Goal: Task Accomplishment & Management: Use online tool/utility

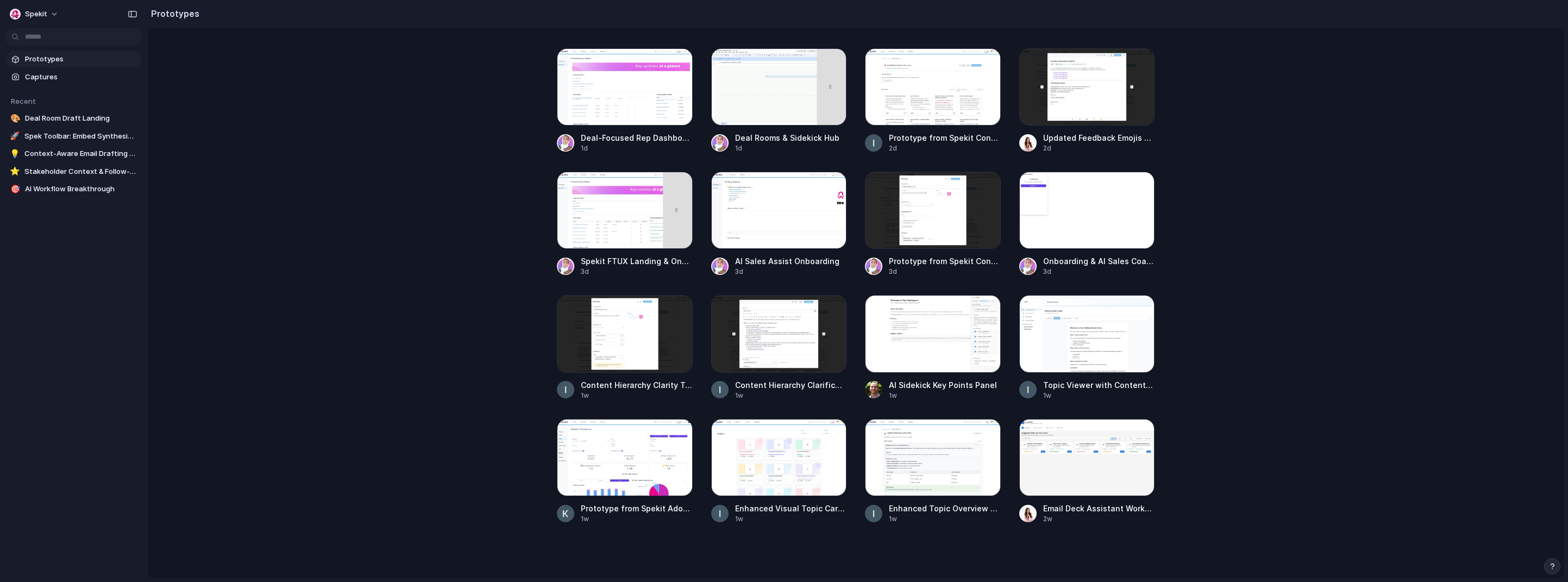
scroll to position [402, 0]
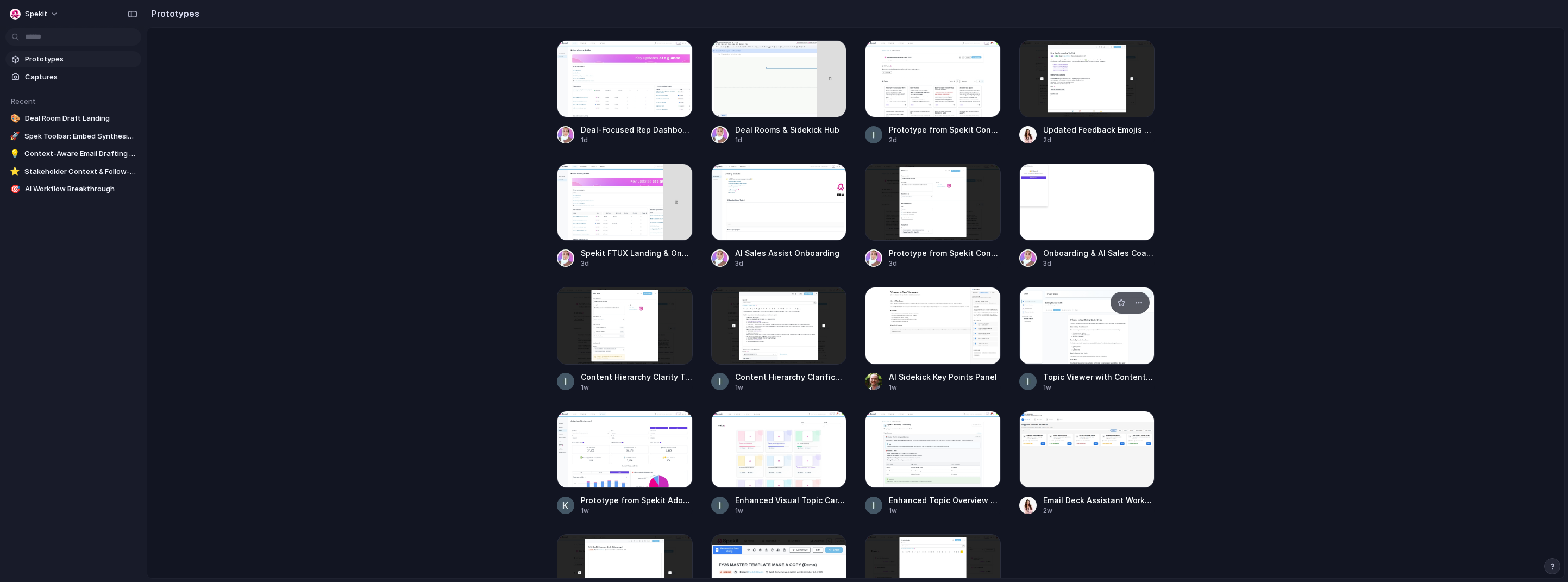
click at [1034, 321] on div at bounding box center [1087, 325] width 136 height 77
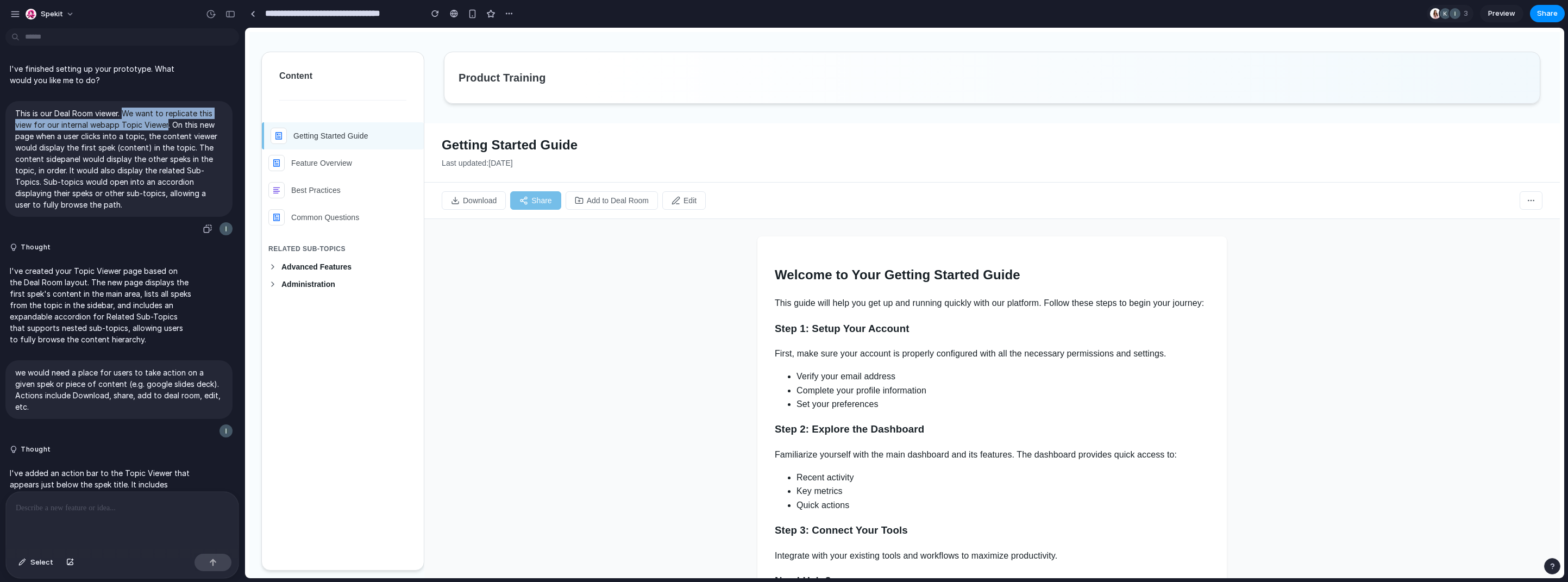
drag, startPoint x: 165, startPoint y: 124, endPoint x: 124, endPoint y: 111, distance: 43.0
click at [124, 111] on p "This is our Deal Room viewer. We want to replicate this view for our internal w…" at bounding box center [119, 160] width 207 height 103
copy p "We want to replicate this view for our internal webapp Topic Viewer"
click at [322, 269] on span "Advanced Features" at bounding box center [349, 267] width 136 height 9
click at [316, 346] on button "Administration" at bounding box center [343, 341] width 162 height 18
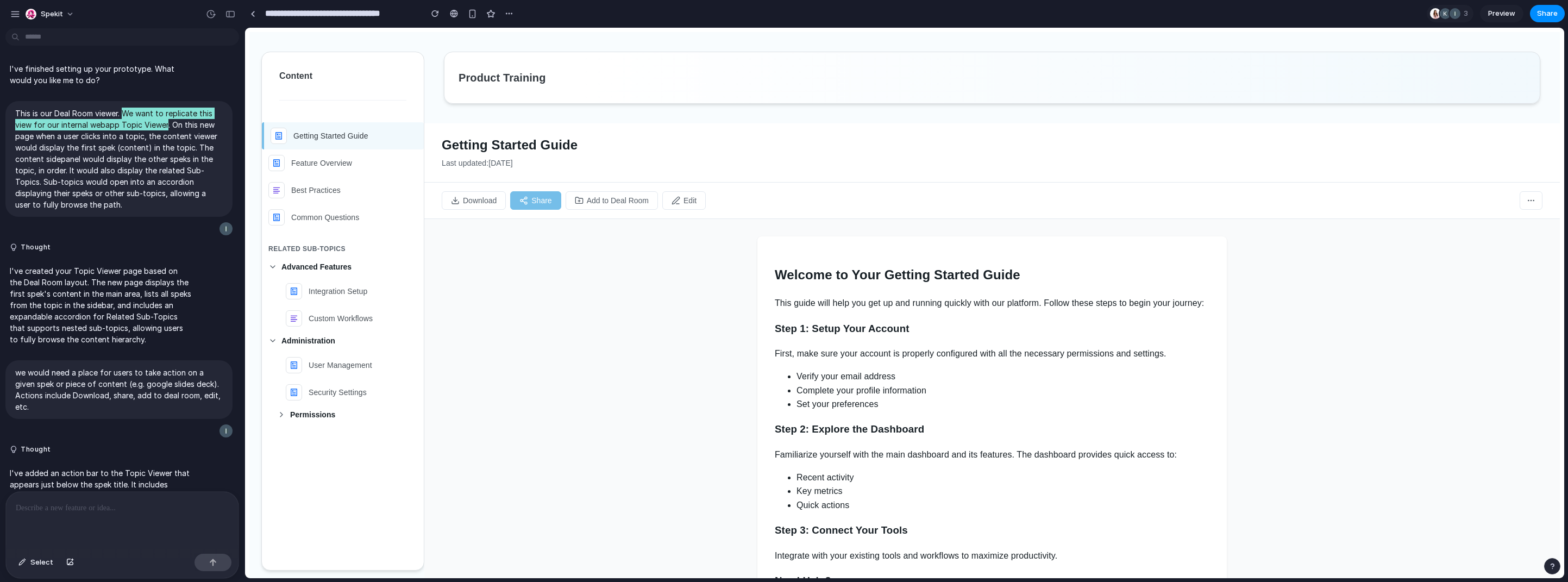
click at [473, 358] on div "Welcome to Your Getting Started Guide This guide will help you get up and runni…" at bounding box center [992, 400] width 1136 height 363
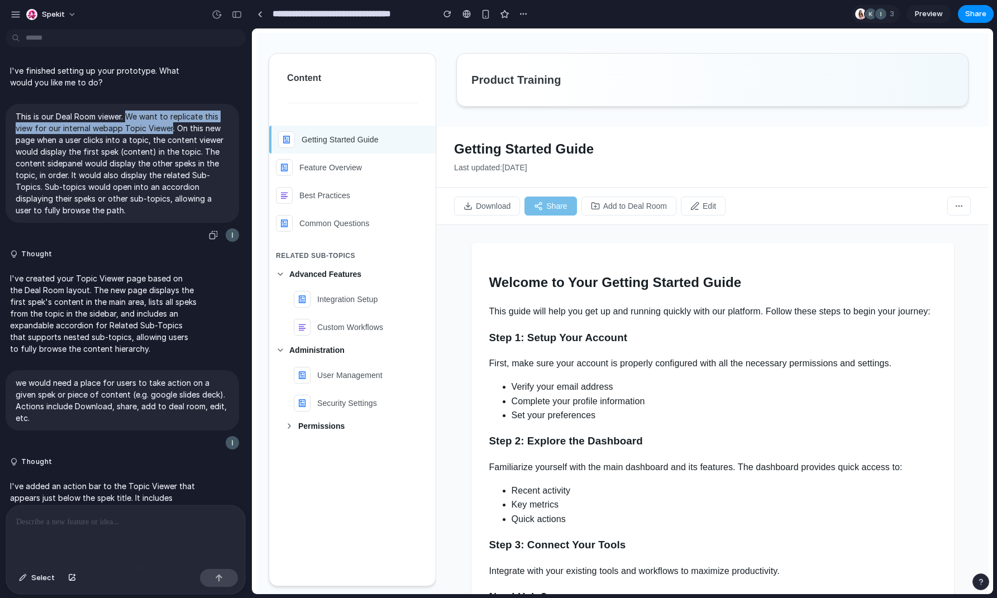
click at [198, 113] on p "This is our Deal Room viewer. We want to replicate this view for our internal w…" at bounding box center [122, 164] width 213 height 106
click at [175, 132] on p "This is our Deal Room viewer. We want to replicate this view for our internal w…" at bounding box center [122, 164] width 213 height 106
click at [170, 128] on p "This is our Deal Room viewer. We want to replicate this view for our internal w…" at bounding box center [122, 164] width 213 height 106
click at [234, 137] on div "This is our Deal Room viewer. We want to replicate this view for our internal w…" at bounding box center [122, 173] width 245 height 139
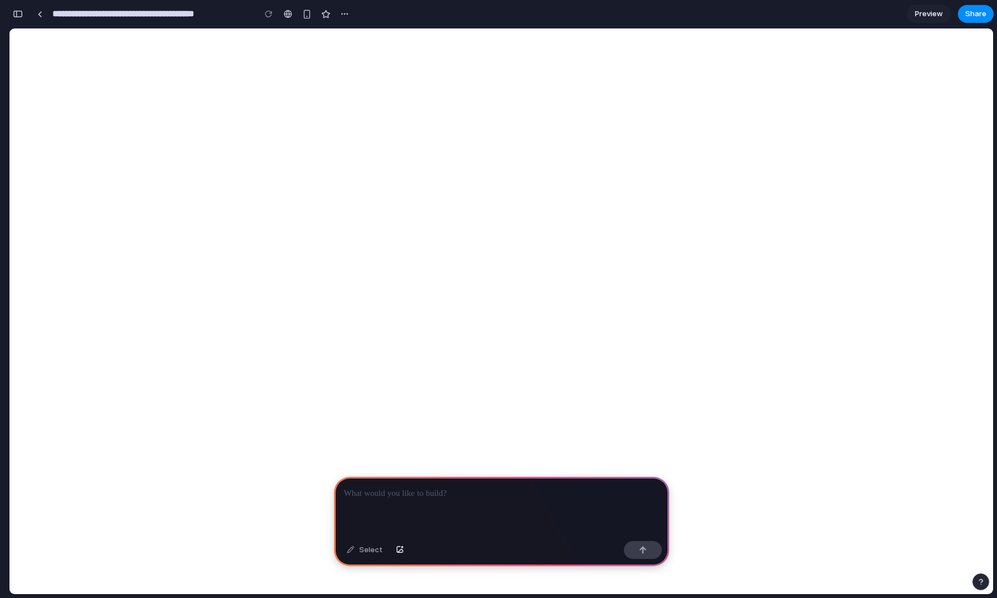
scroll to position [0, 10]
click at [446, 505] on div at bounding box center [501, 507] width 335 height 60
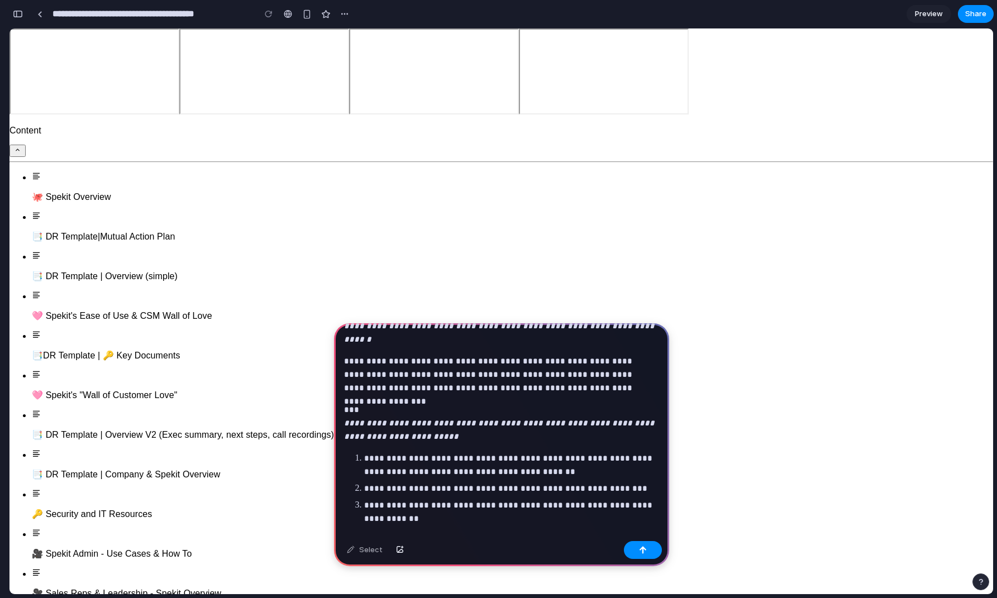
scroll to position [104, 0]
click at [521, 457] on p "**********" at bounding box center [509, 464] width 290 height 27
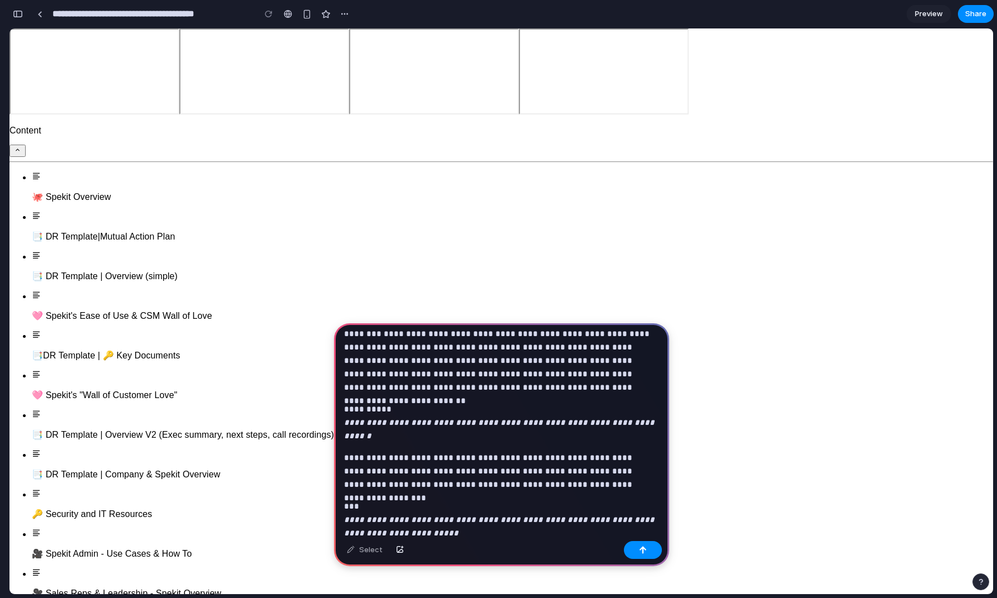
scroll to position [0, 0]
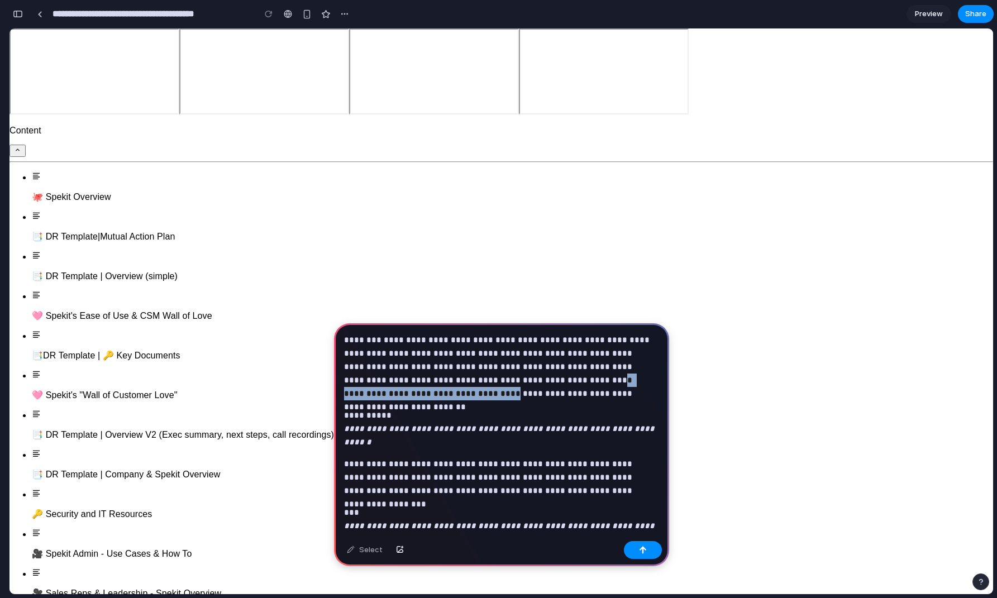
drag, startPoint x: 472, startPoint y: 381, endPoint x: 634, endPoint y: 379, distance: 162.5
click at [634, 379] on p "**********" at bounding box center [499, 366] width 310 height 67
copy p "**********"
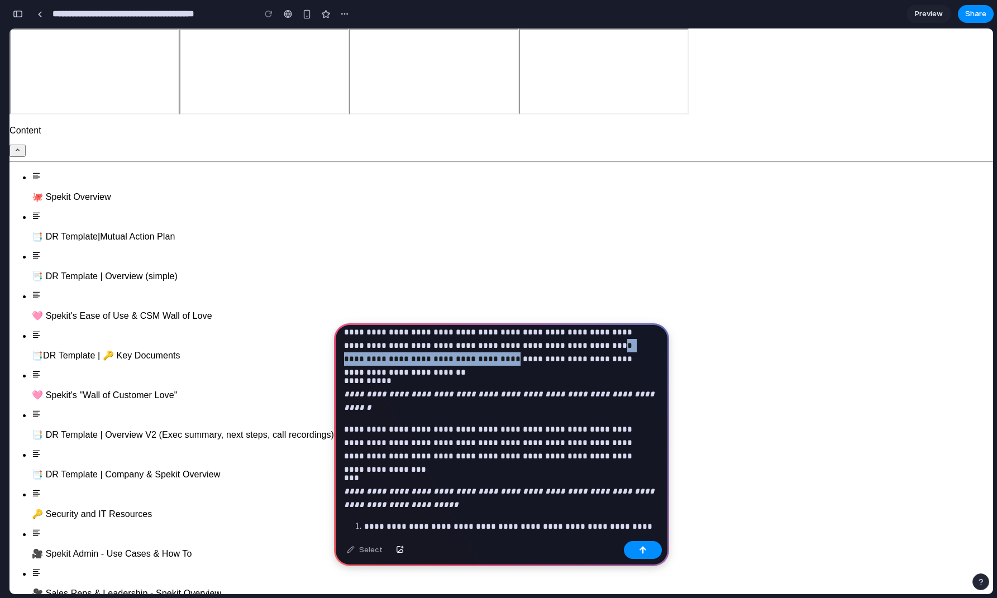
scroll to position [114, 0]
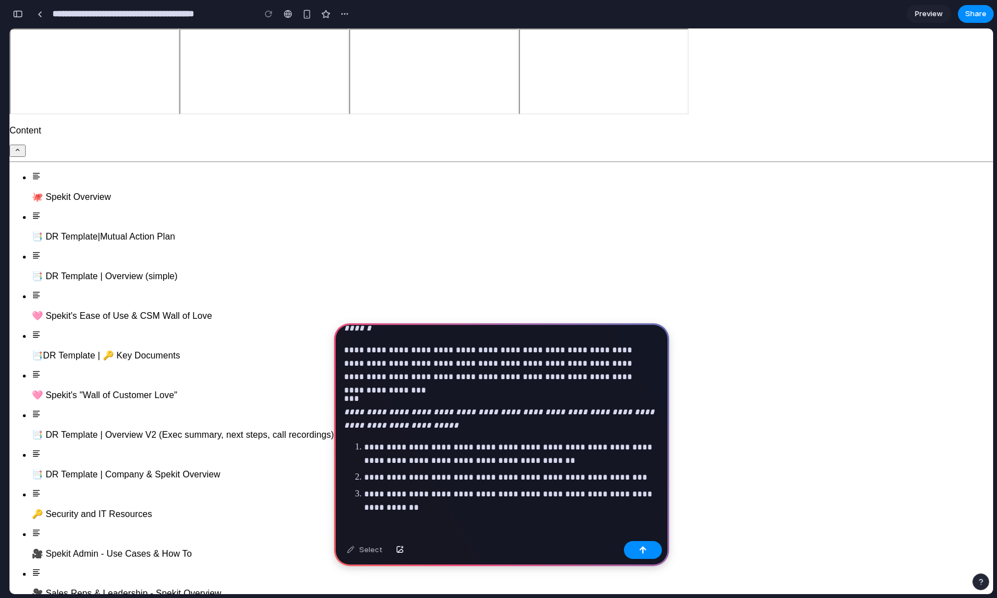
click at [615, 440] on p "**********" at bounding box center [509, 453] width 290 height 27
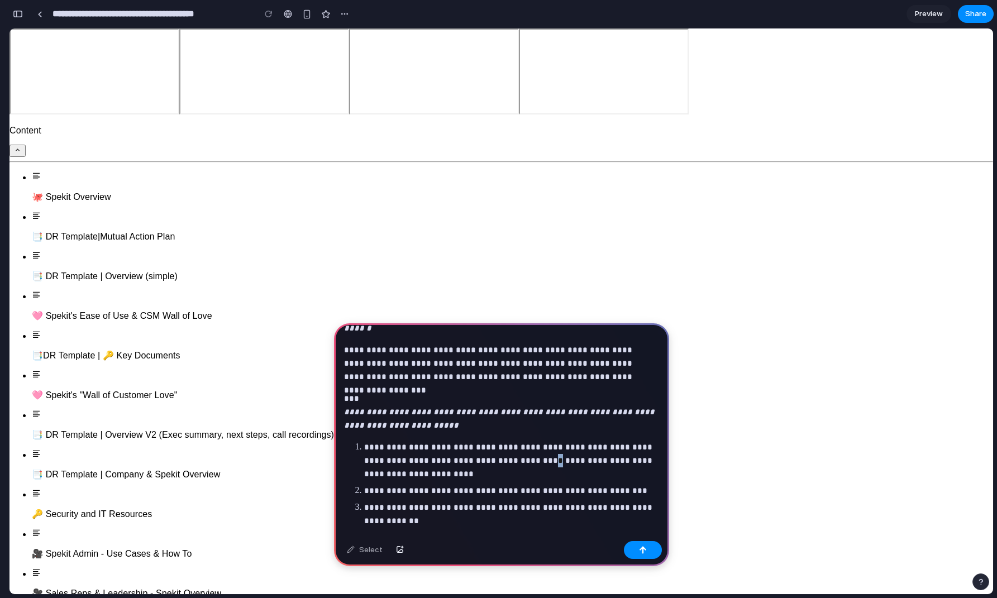
drag, startPoint x: 511, startPoint y: 449, endPoint x: 506, endPoint y: 449, distance: 5.6
click at [506, 449] on p "**********" at bounding box center [509, 460] width 290 height 40
click at [636, 448] on p "**********" at bounding box center [509, 460] width 290 height 40
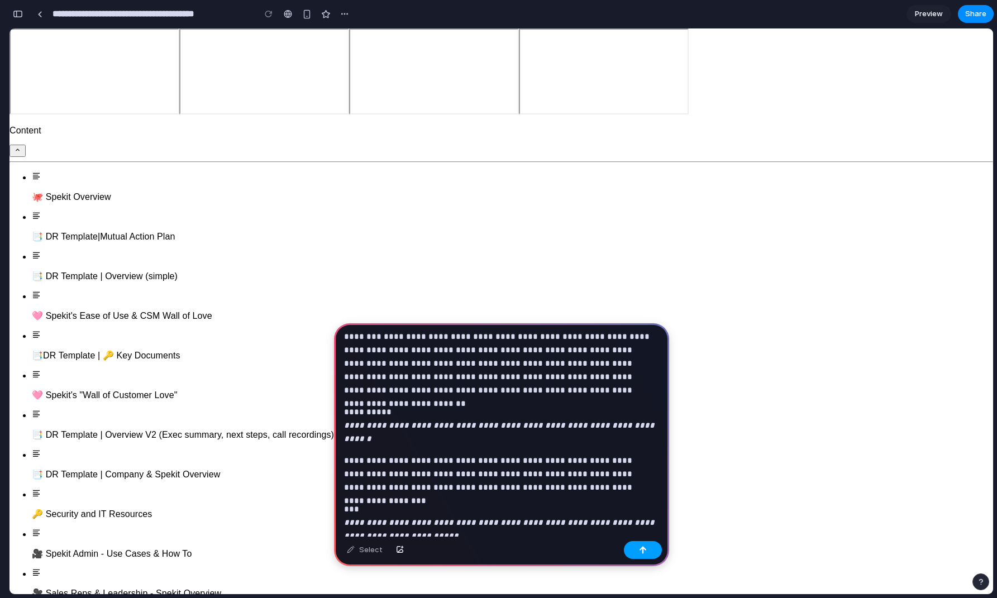
scroll to position [0, 0]
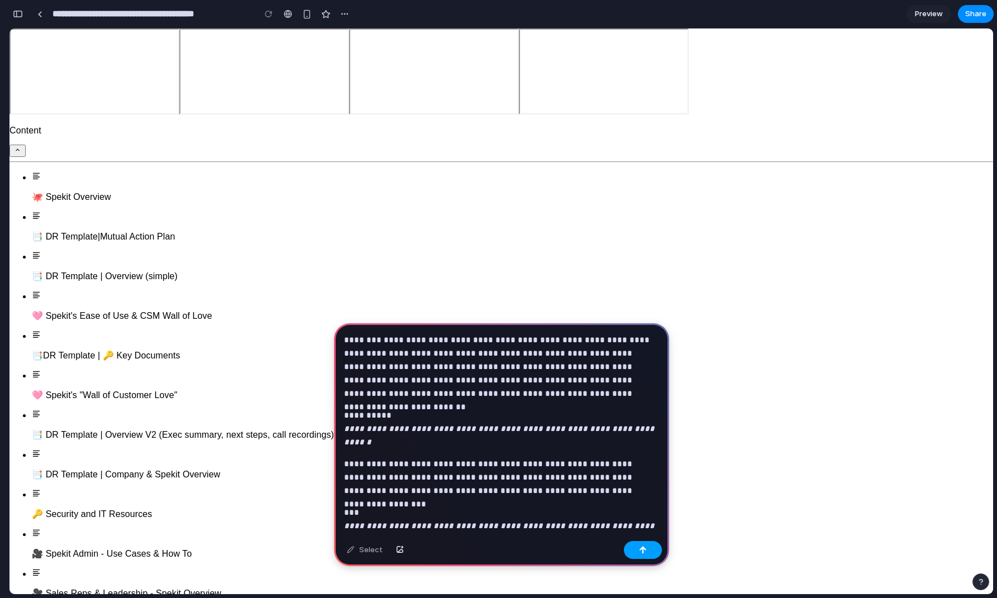
click at [636, 550] on button "button" at bounding box center [643, 550] width 38 height 18
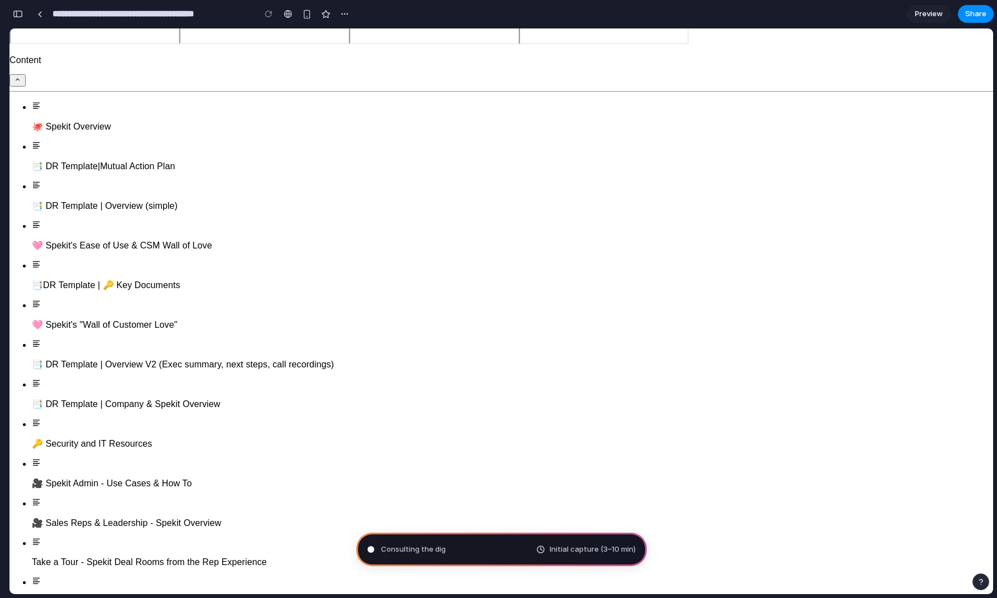
scroll to position [89, 0]
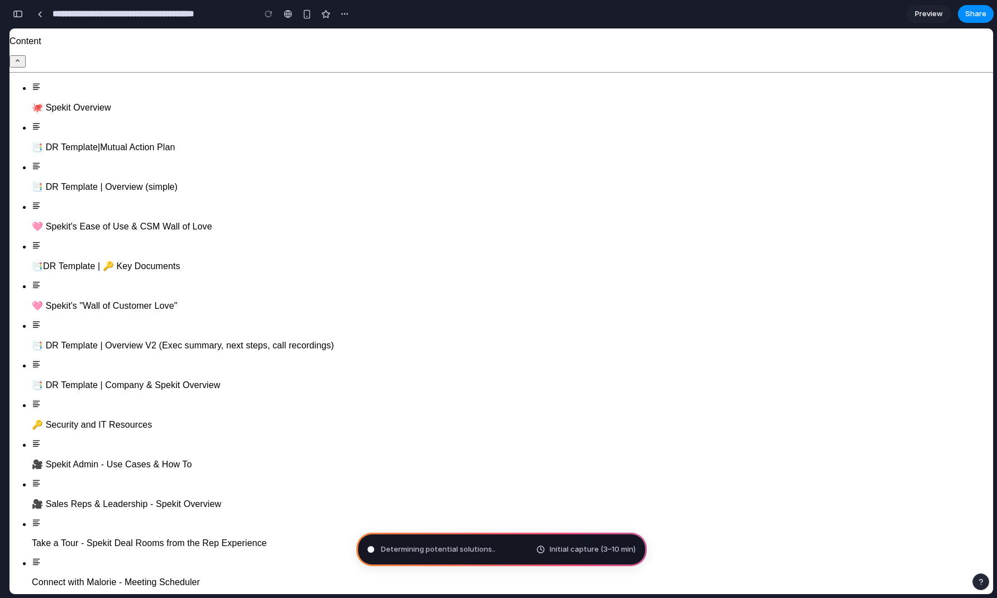
type input "**********"
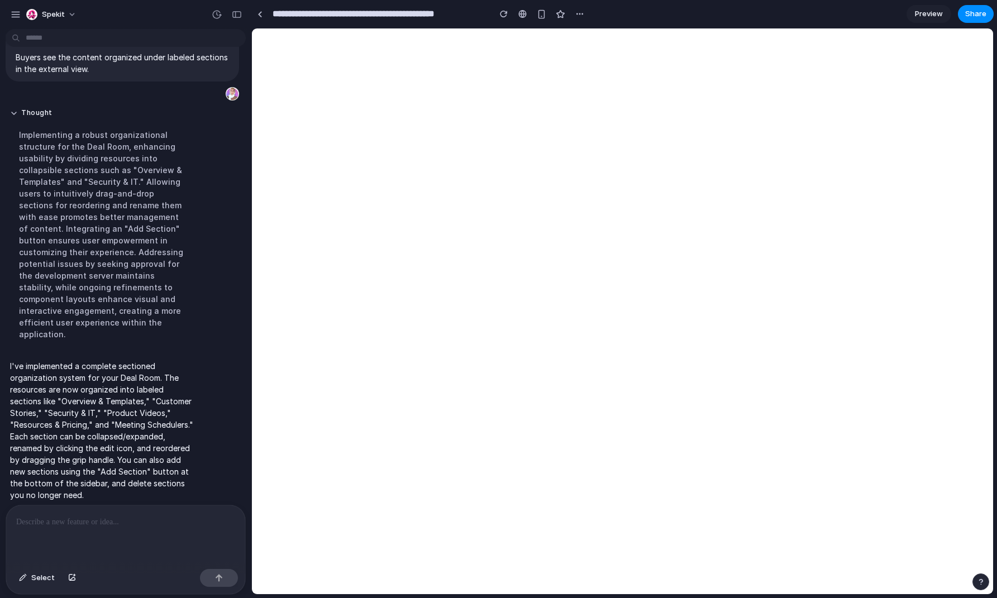
scroll to position [0, 0]
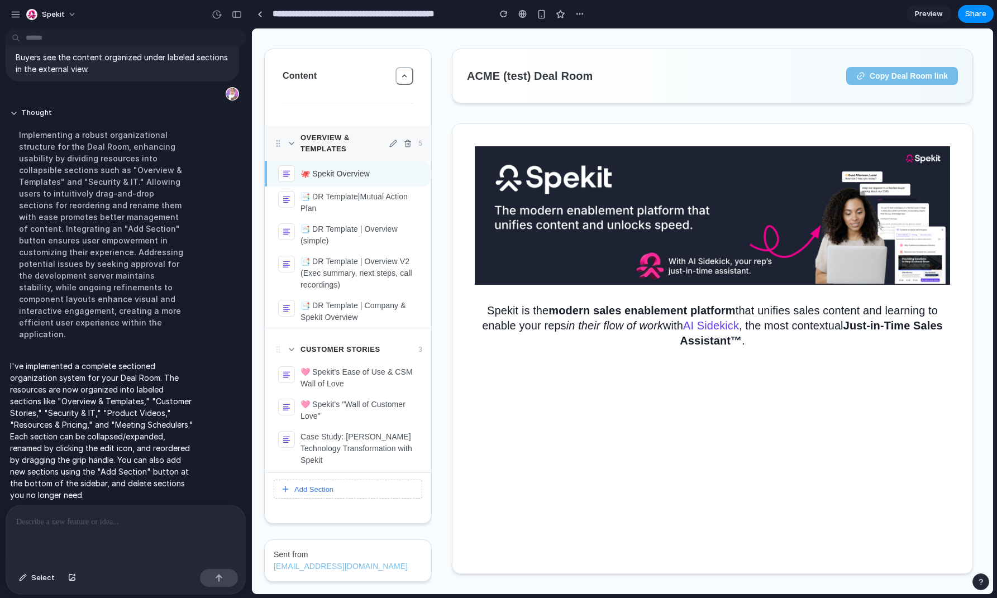
click at [280, 142] on icon at bounding box center [278, 143] width 9 height 9
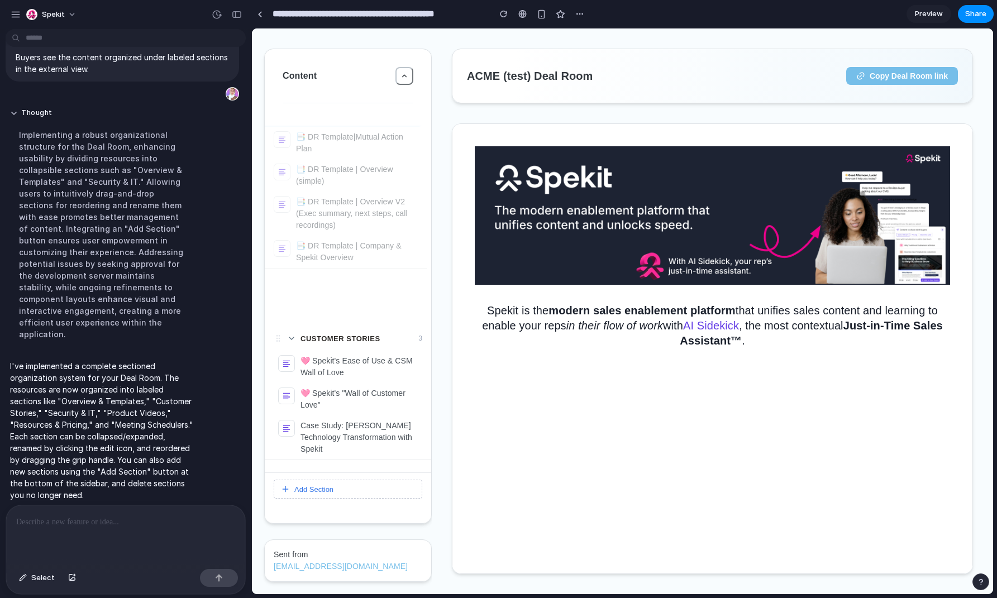
drag, startPoint x: 280, startPoint y: 142, endPoint x: 275, endPoint y: 97, distance: 44.9
click at [275, 94] on div "Content Overview & Templates 5 🐙 Spekit Overview 📑 DR Template|Mutual Action Pl…" at bounding box center [347, 286] width 167 height 475
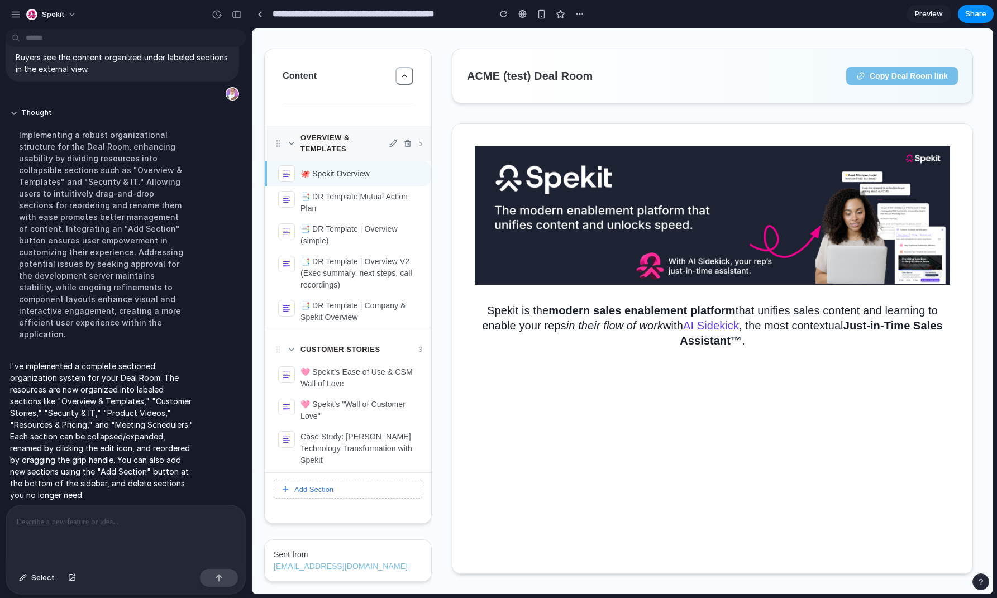
click at [288, 135] on div "Overview & Templates 5" at bounding box center [348, 143] width 166 height 35
click at [294, 145] on icon at bounding box center [291, 143] width 9 height 9
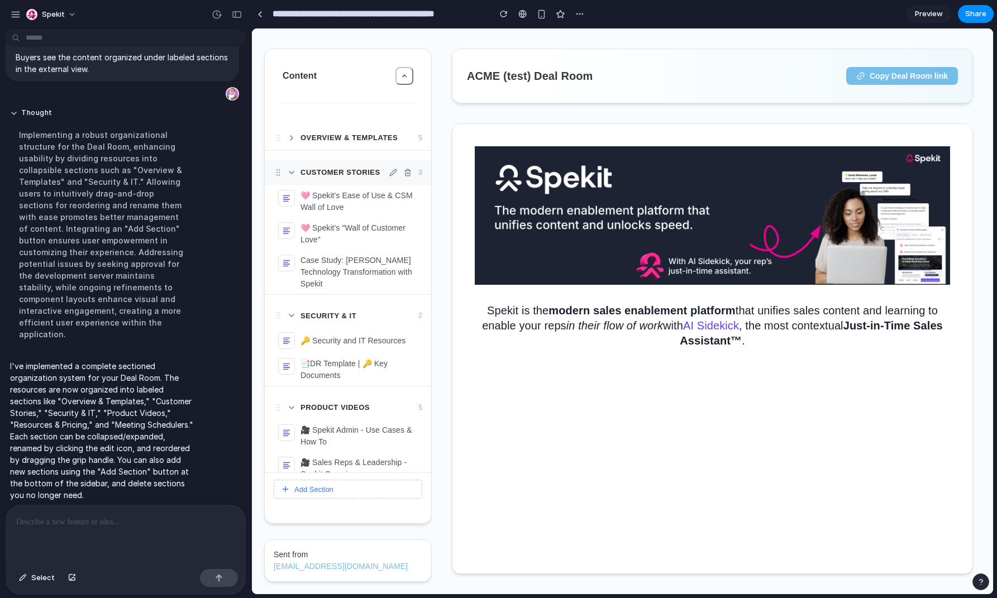
click at [295, 181] on div "Customer Stories 3" at bounding box center [348, 173] width 166 height 26
click at [291, 174] on icon at bounding box center [291, 172] width 9 height 9
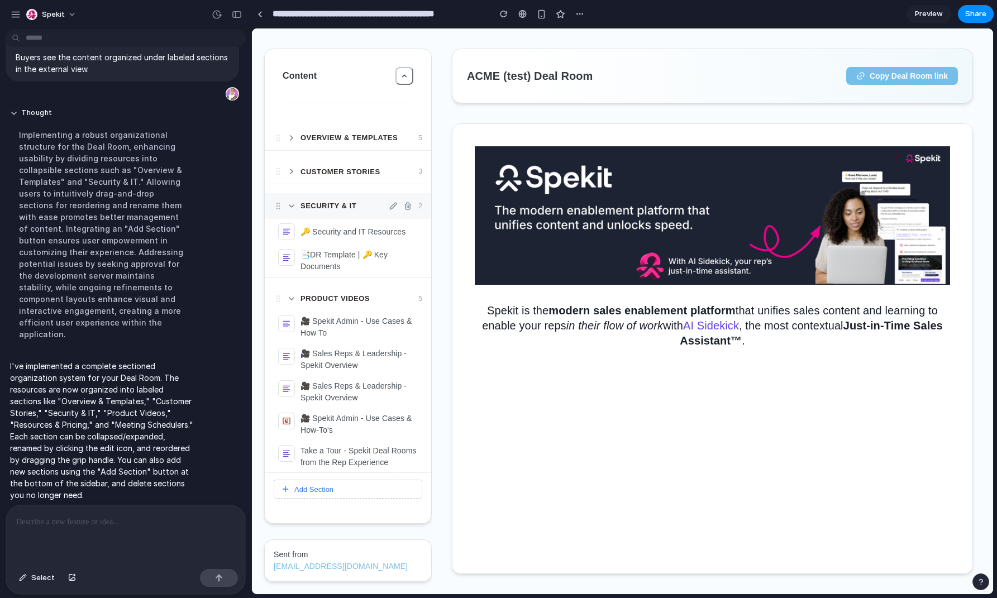
click at [289, 205] on icon at bounding box center [291, 206] width 4 height 2
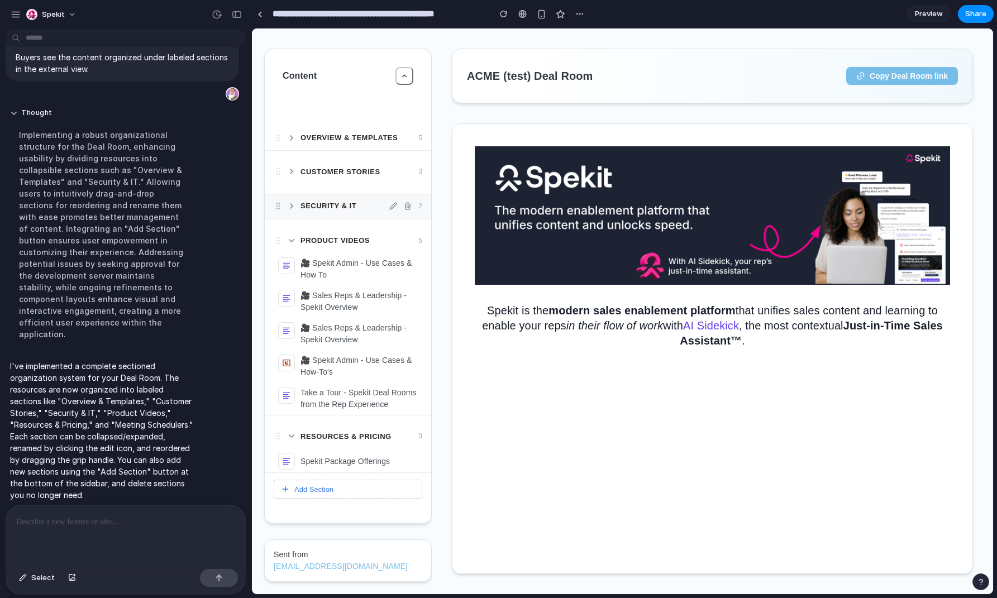
click at [289, 205] on icon at bounding box center [291, 206] width 9 height 9
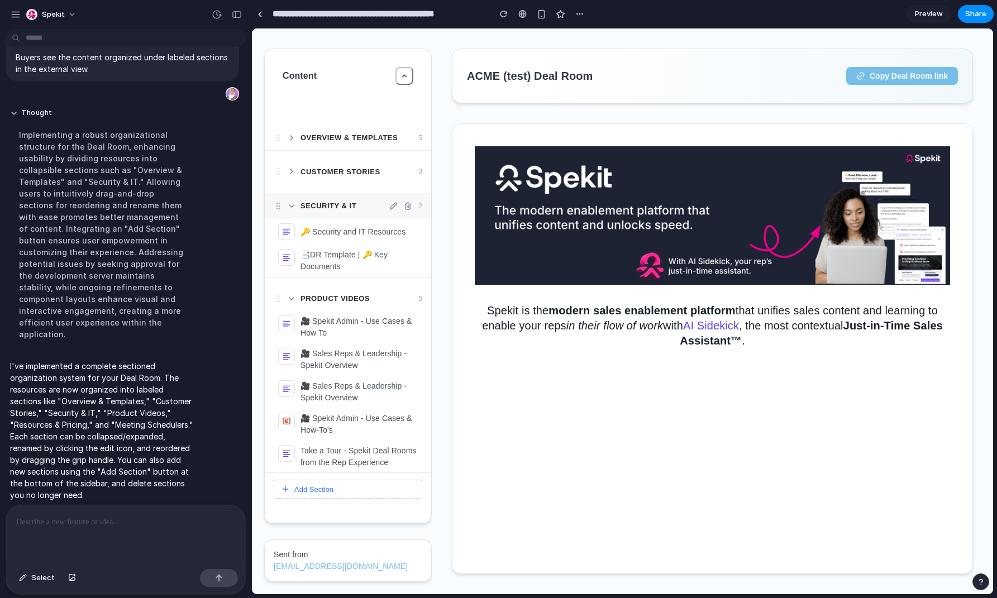
click at [289, 205] on icon at bounding box center [291, 206] width 4 height 2
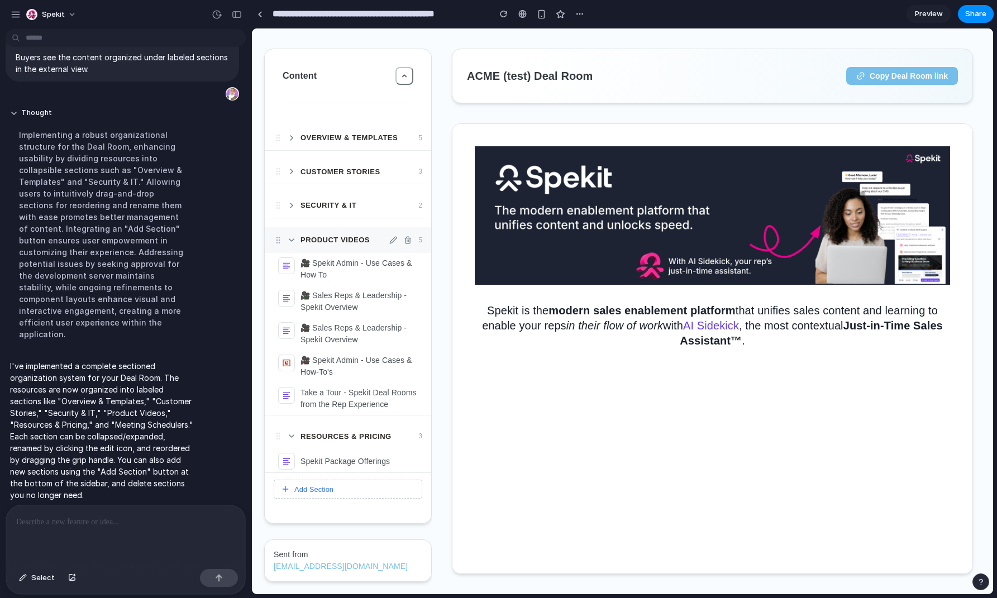
click at [290, 244] on icon at bounding box center [291, 240] width 9 height 9
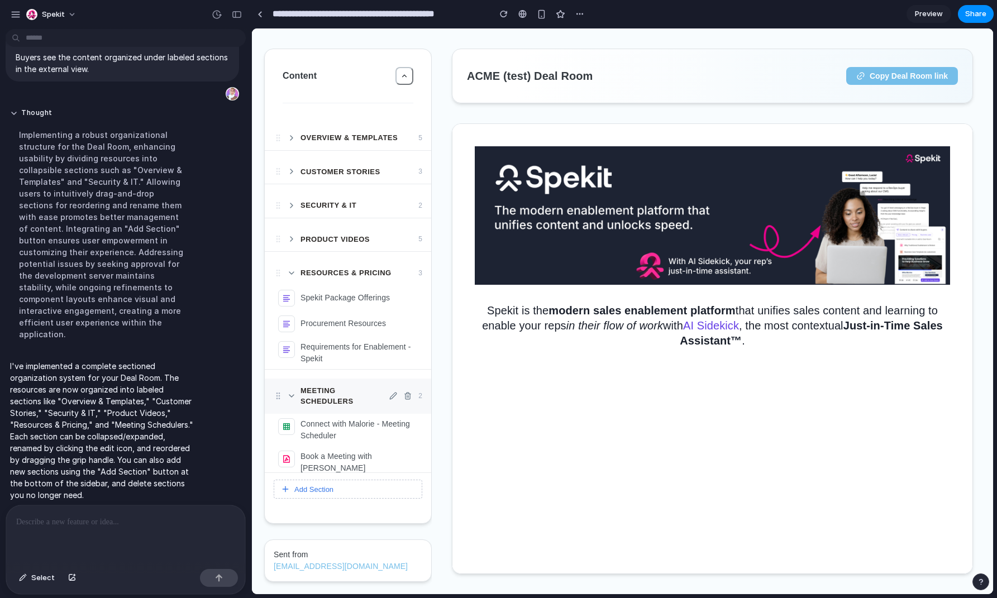
click at [286, 393] on div "Meeting Schedulers 2" at bounding box center [348, 396] width 166 height 35
click at [291, 389] on div "Meeting Schedulers 2" at bounding box center [348, 396] width 166 height 35
click at [371, 498] on button "Add Section" at bounding box center [348, 489] width 149 height 19
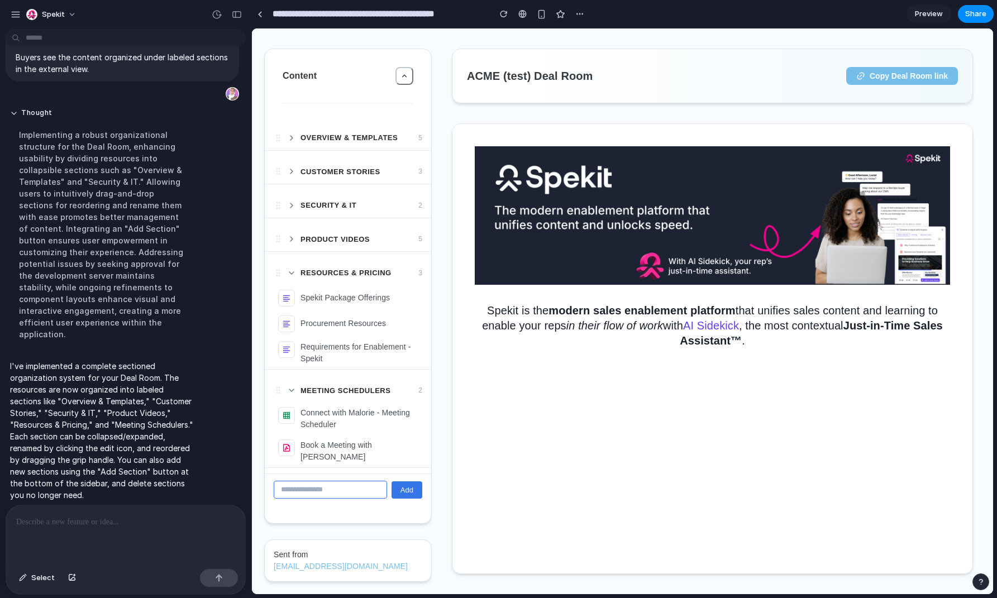
click at [430, 487] on div "Content Overview & Templates 5 Customer Stories 3 Security & IT 2 Product Video…" at bounding box center [347, 286] width 167 height 475
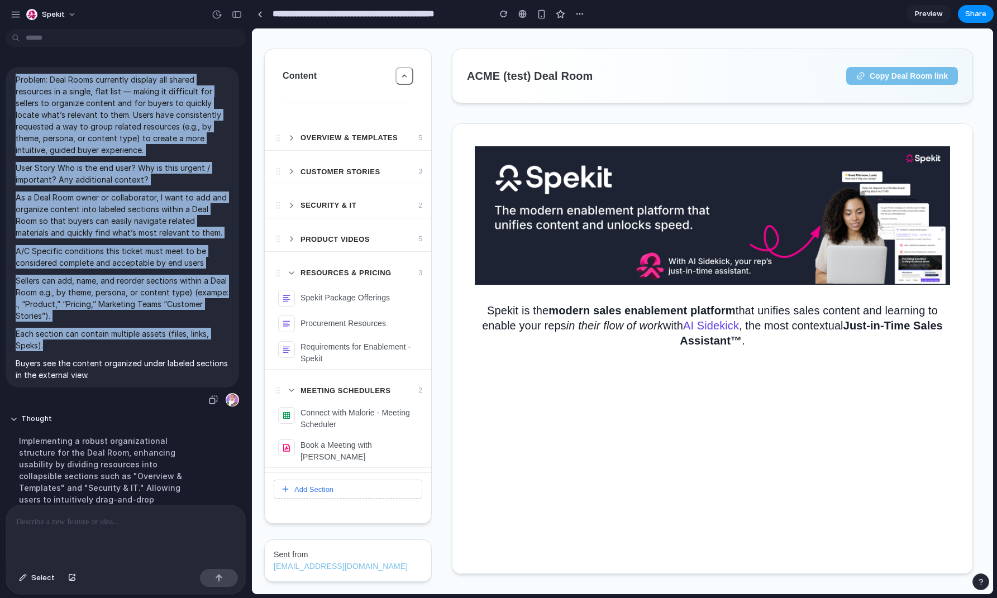
drag, startPoint x: 15, startPoint y: 79, endPoint x: 198, endPoint y: 350, distance: 327.3
click at [198, 350] on div "Problem: Deal Rooms currently display all shared resources in a single, flat li…" at bounding box center [122, 227] width 233 height 320
copy span "Problem: Deal Rooms currently display all shared resources in a single, flat li…"
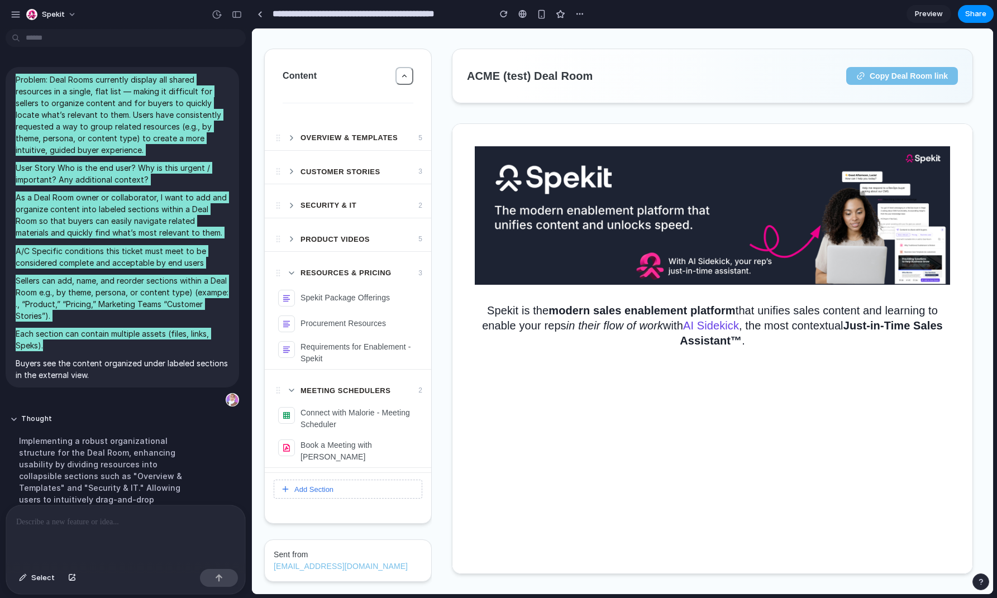
click at [446, 104] on div "ACME (test) Deal Room Copy Deal Room link" at bounding box center [712, 75] width 561 height 95
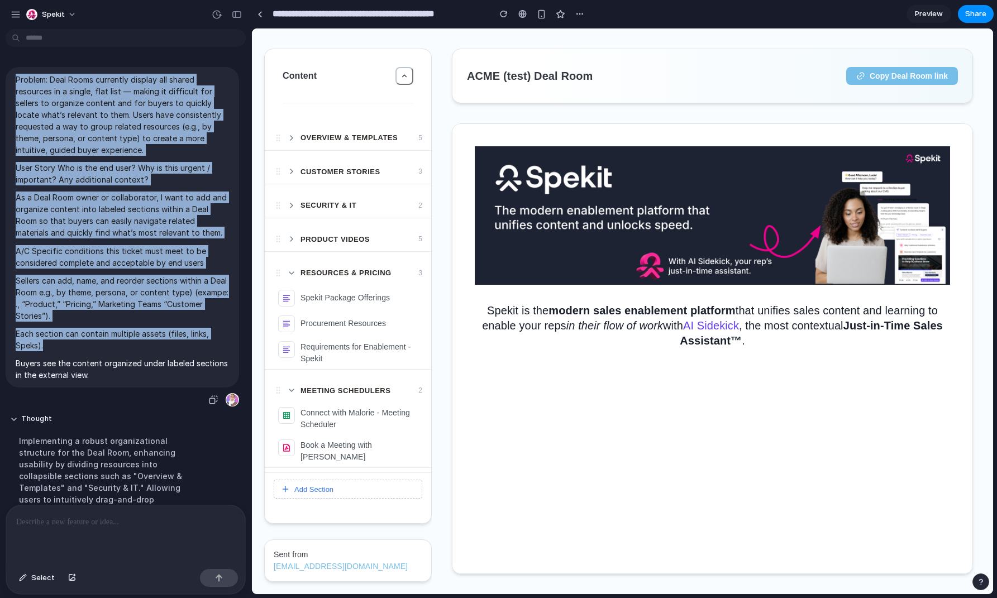
click at [196, 76] on p "Problem: Deal Rooms currently display all shared resources in a single, flat li…" at bounding box center [122, 115] width 213 height 82
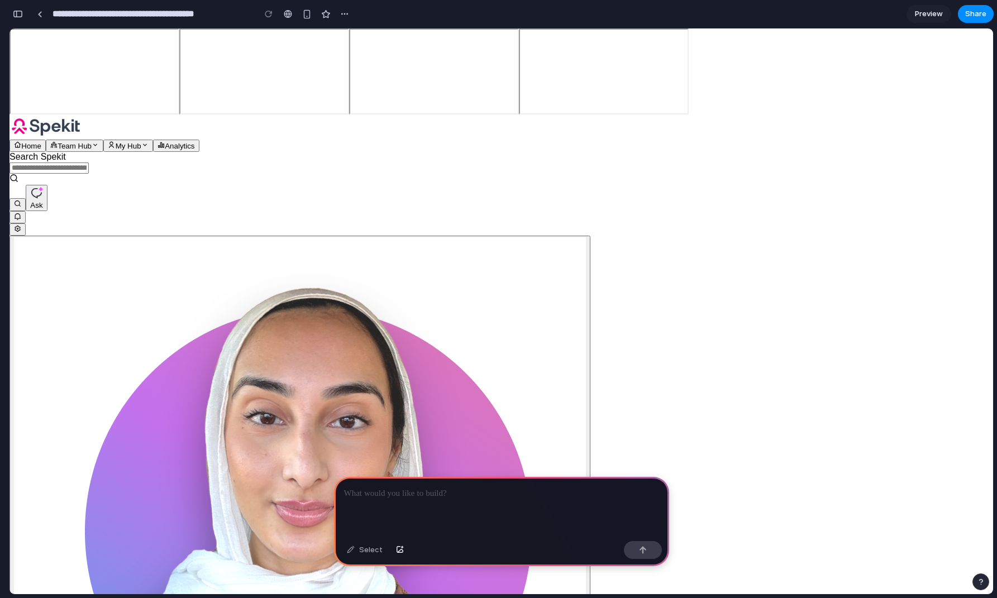
scroll to position [450, 0]
click at [411, 495] on p at bounding box center [501, 493] width 315 height 13
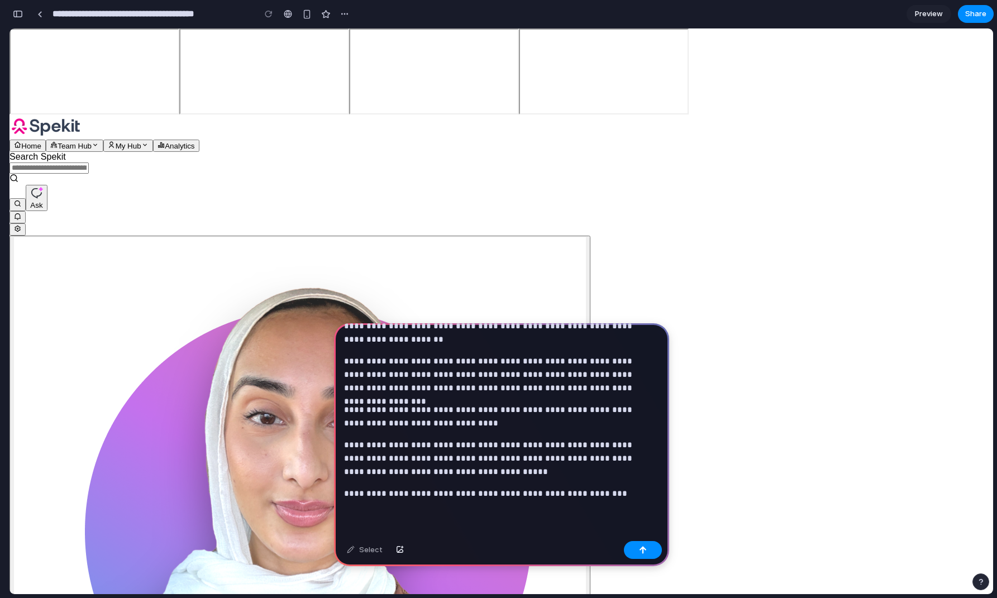
scroll to position [0, 0]
click at [647, 553] on button "button" at bounding box center [643, 550] width 38 height 18
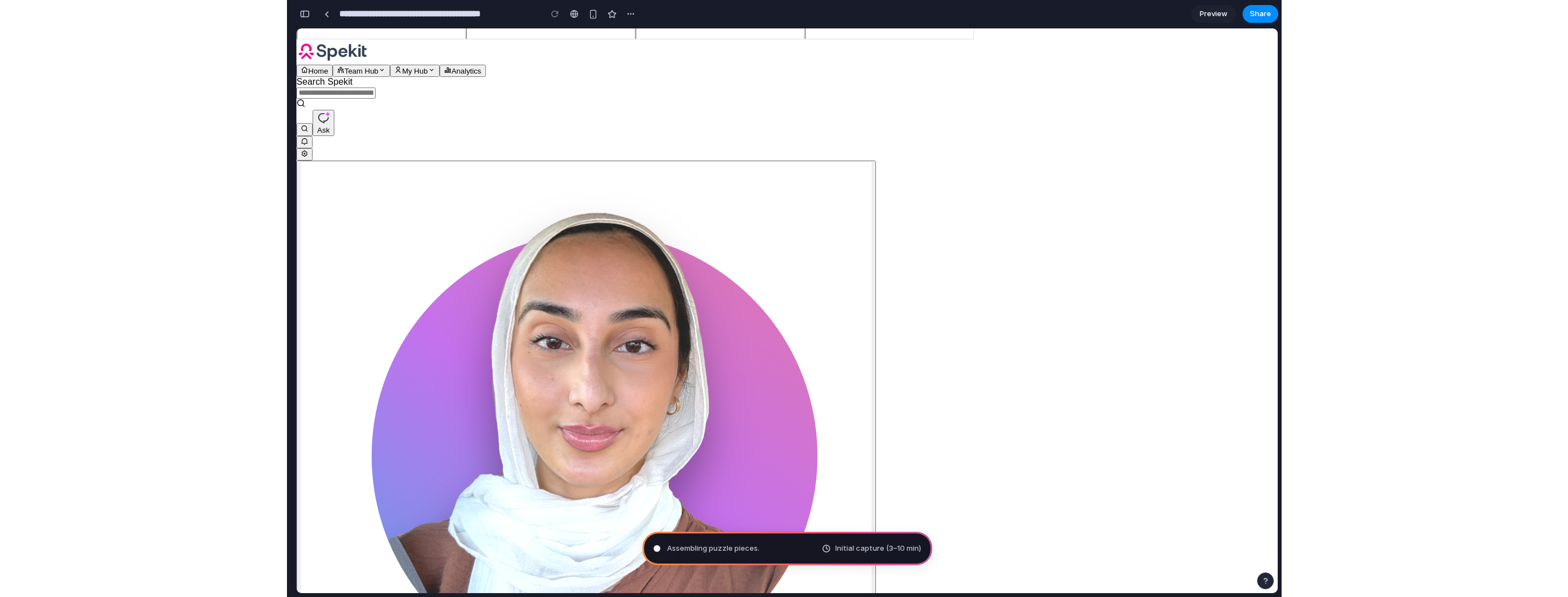
scroll to position [89, 0]
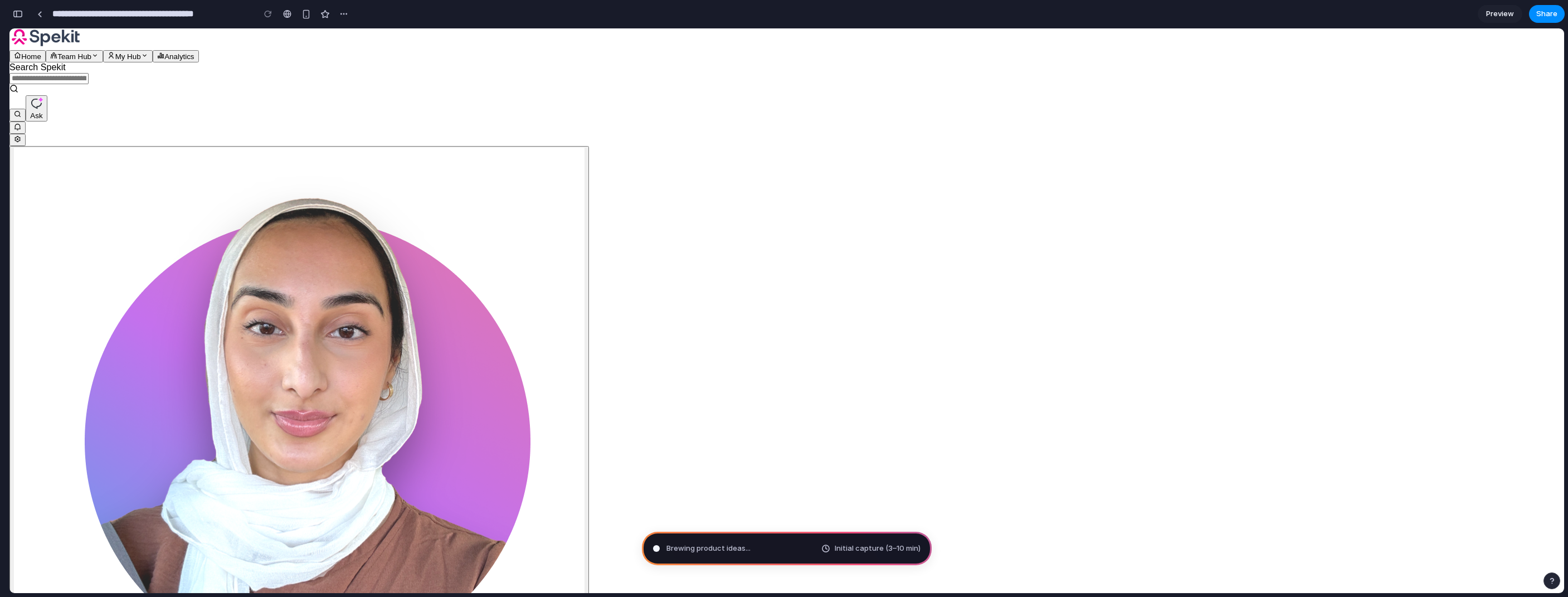
type input "**********"
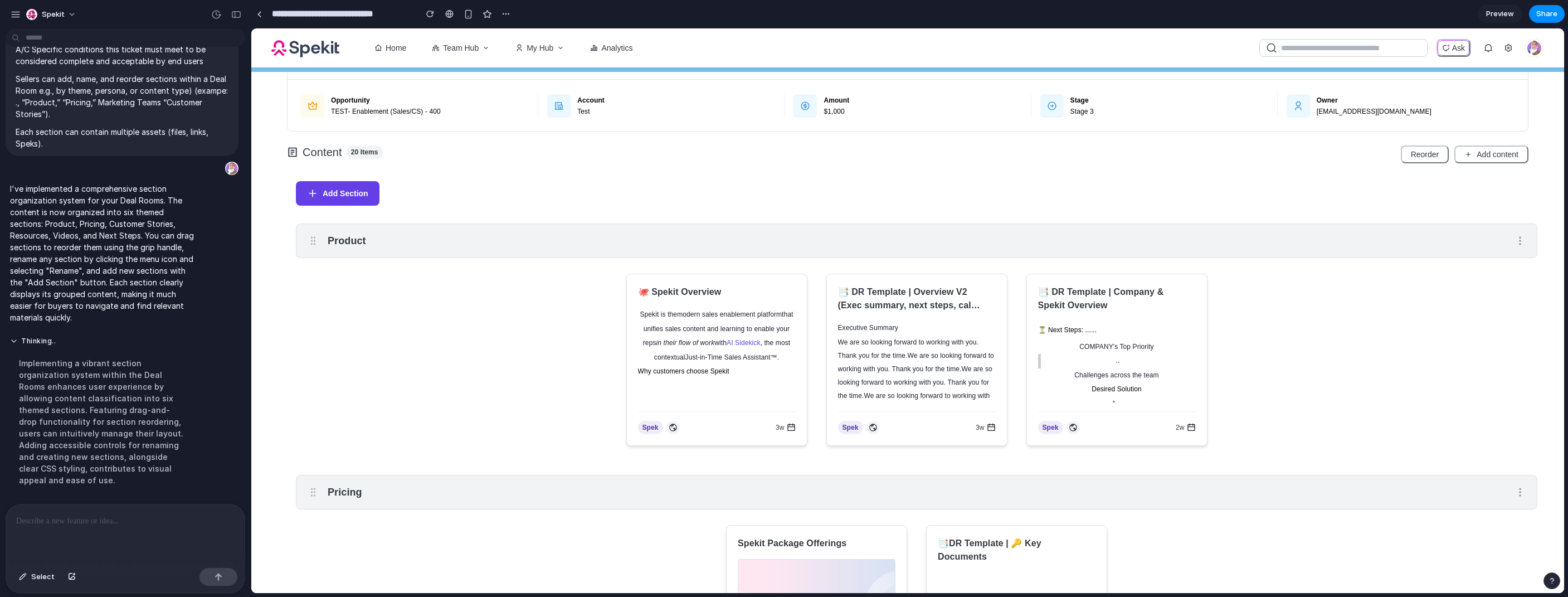
scroll to position [325, 0]
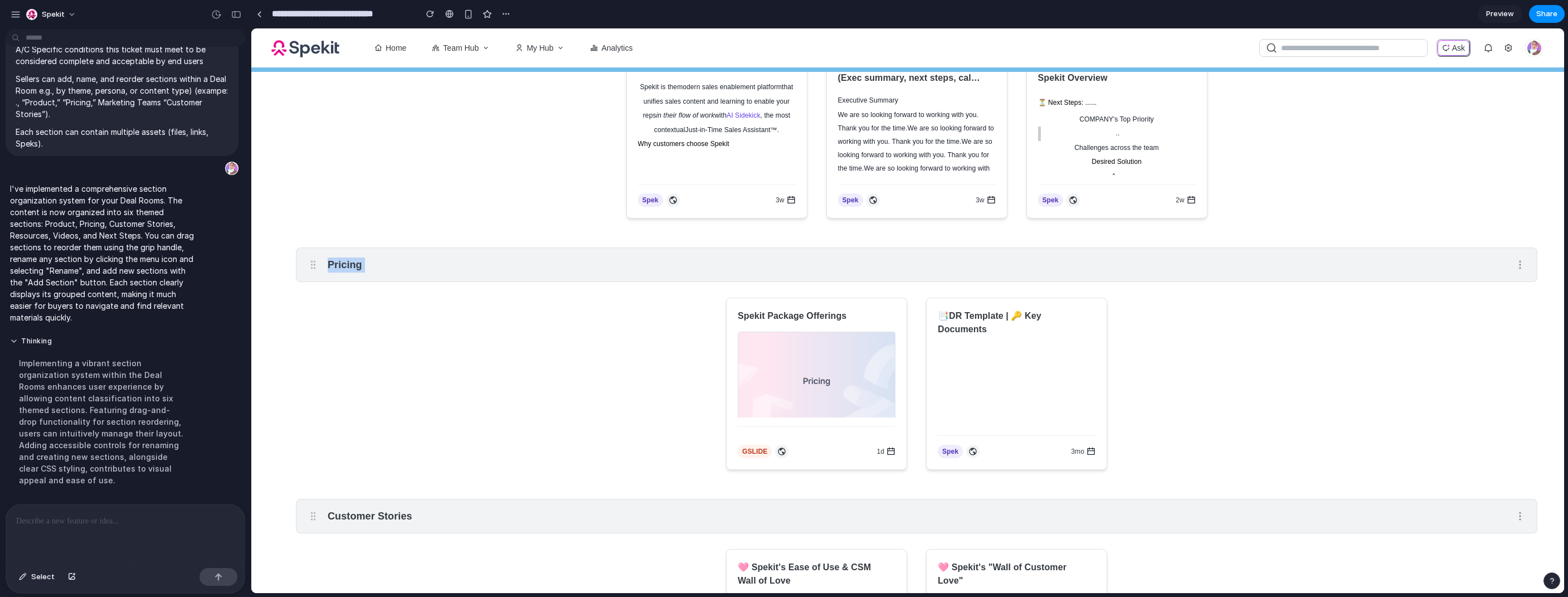
drag, startPoint x: 318, startPoint y: 279, endPoint x: 321, endPoint y: 300, distance: 21.2
click at [320, 315] on div "Pricing Spekit Package Offerings GSLIDE 1d 📑DR Template | 🔑 Key Documents Spek …" at bounding box center [916, 361] width 1242 height 229
drag, startPoint x: 327, startPoint y: 265, endPoint x: 319, endPoint y: 274, distance: 12.0
click at [328, 282] on div "Pricing" at bounding box center [916, 265] width 1242 height 35
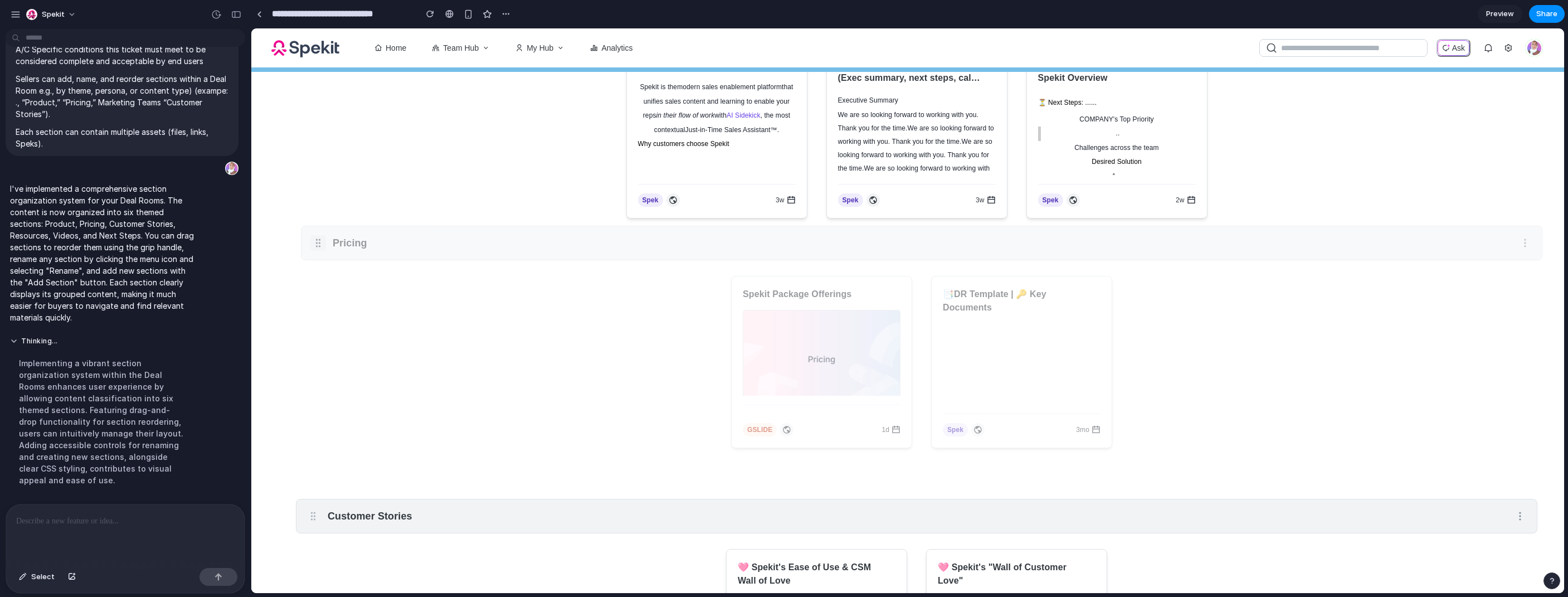
drag, startPoint x: 313, startPoint y: 262, endPoint x: 318, endPoint y: 240, distance: 22.6
click at [318, 240] on icon "Drag to reorder section" at bounding box center [317, 243] width 11 height 11
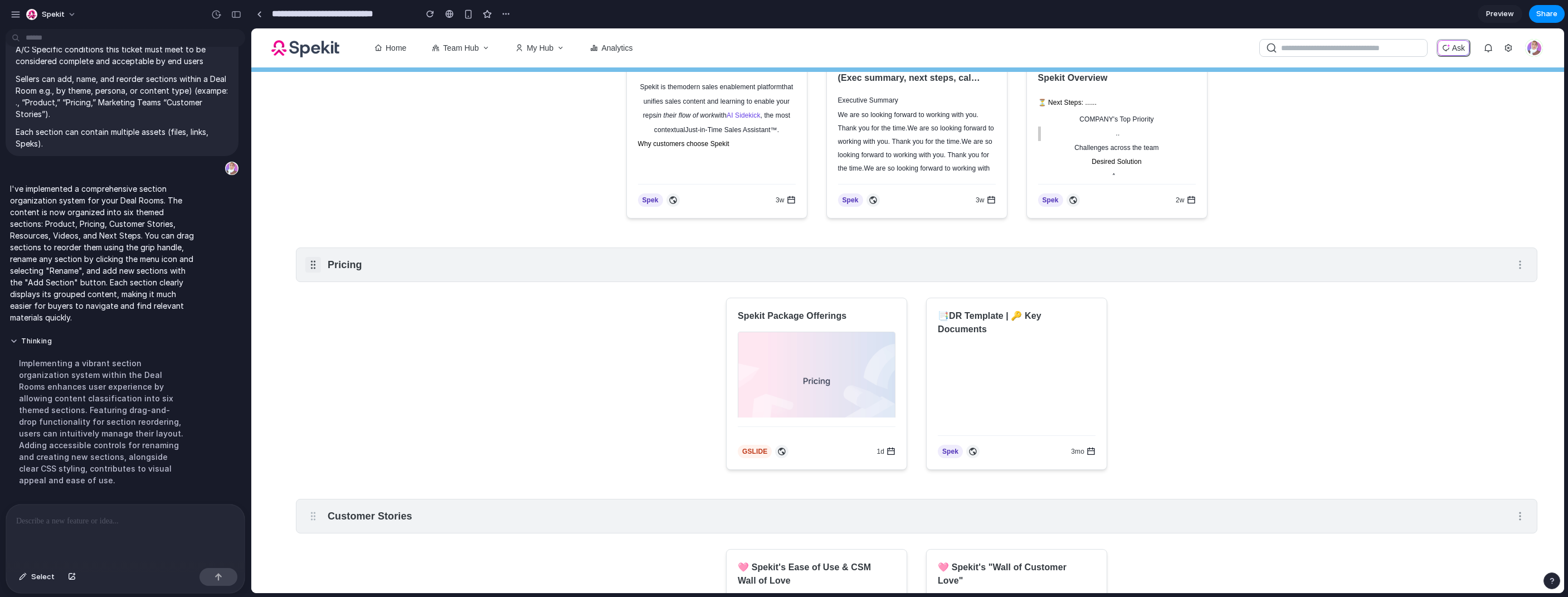
scroll to position [691, 0]
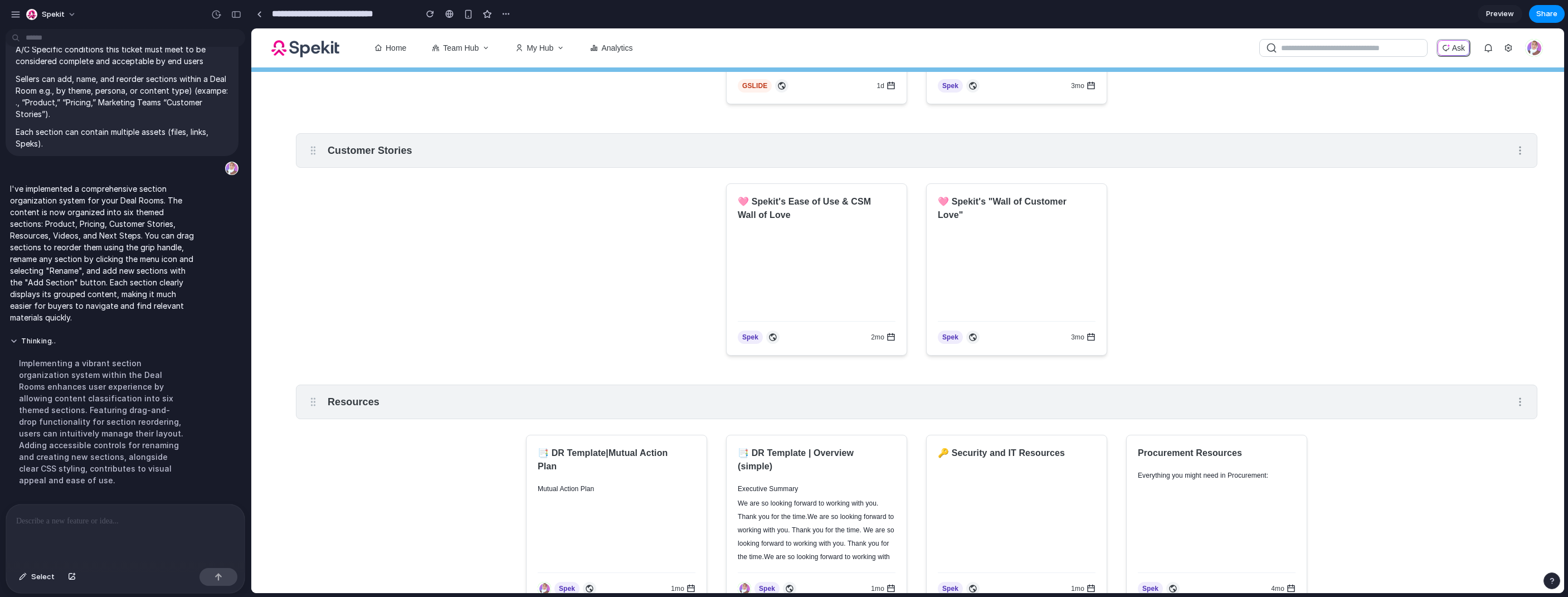
click at [359, 147] on h2 "Customer Stories" at bounding box center [369, 150] width 85 height 15
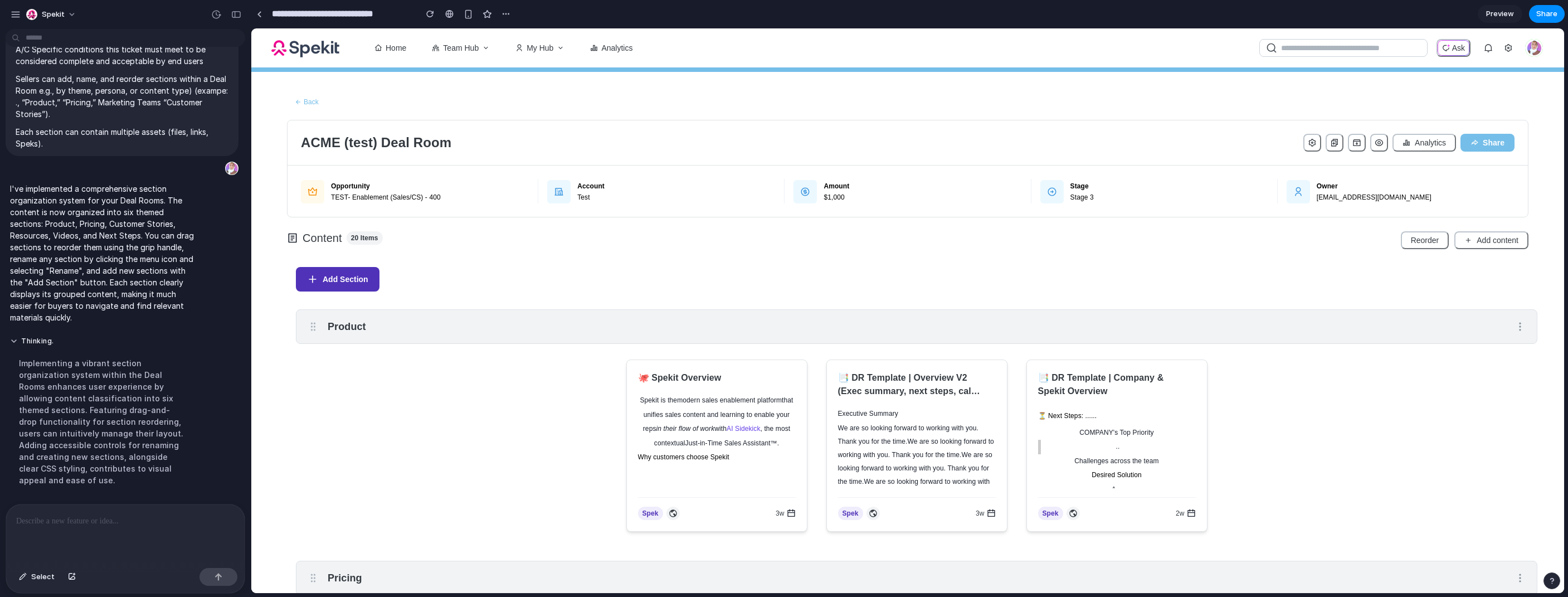
scroll to position [0, 0]
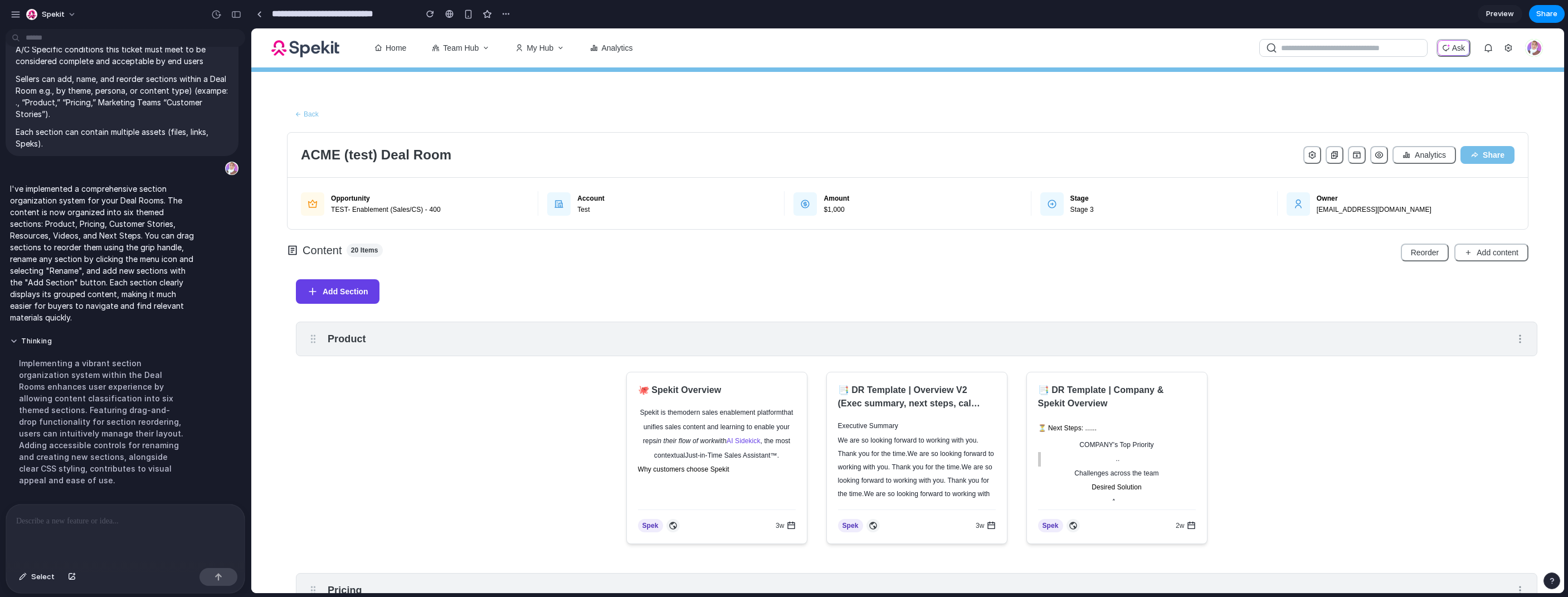
click at [345, 336] on h2 "Product" at bounding box center [346, 338] width 39 height 15
